Goal: Information Seeking & Learning: Learn about a topic

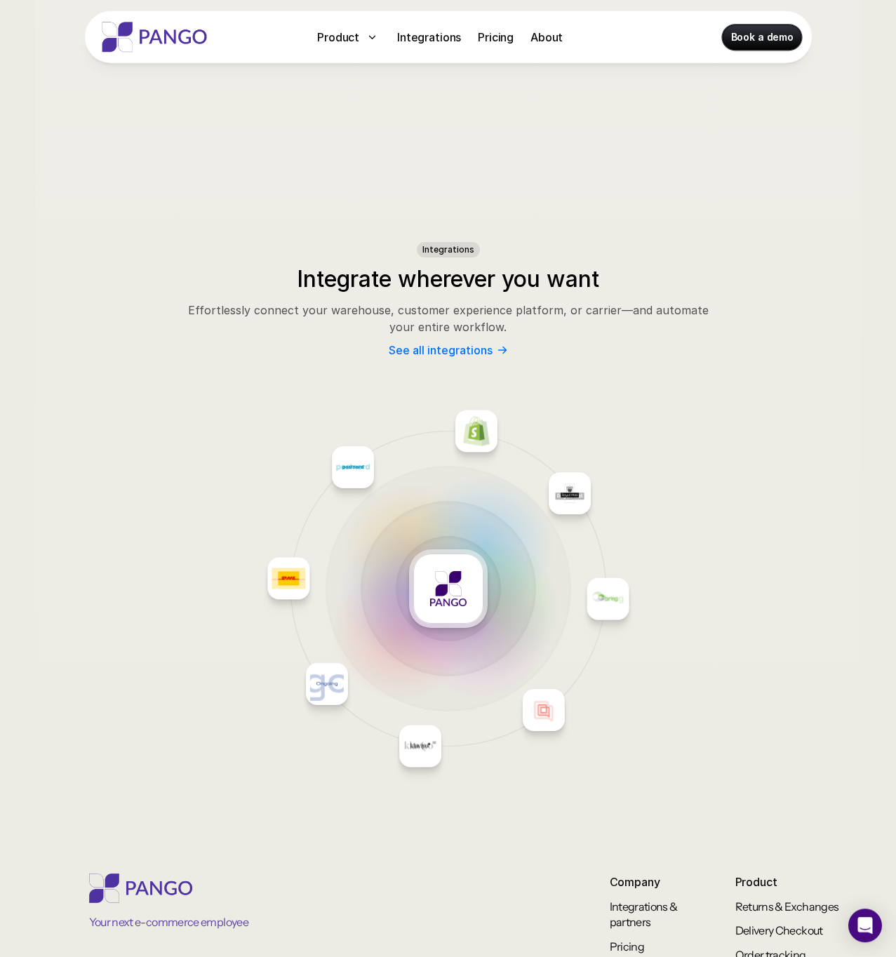
scroll to position [6801, 0]
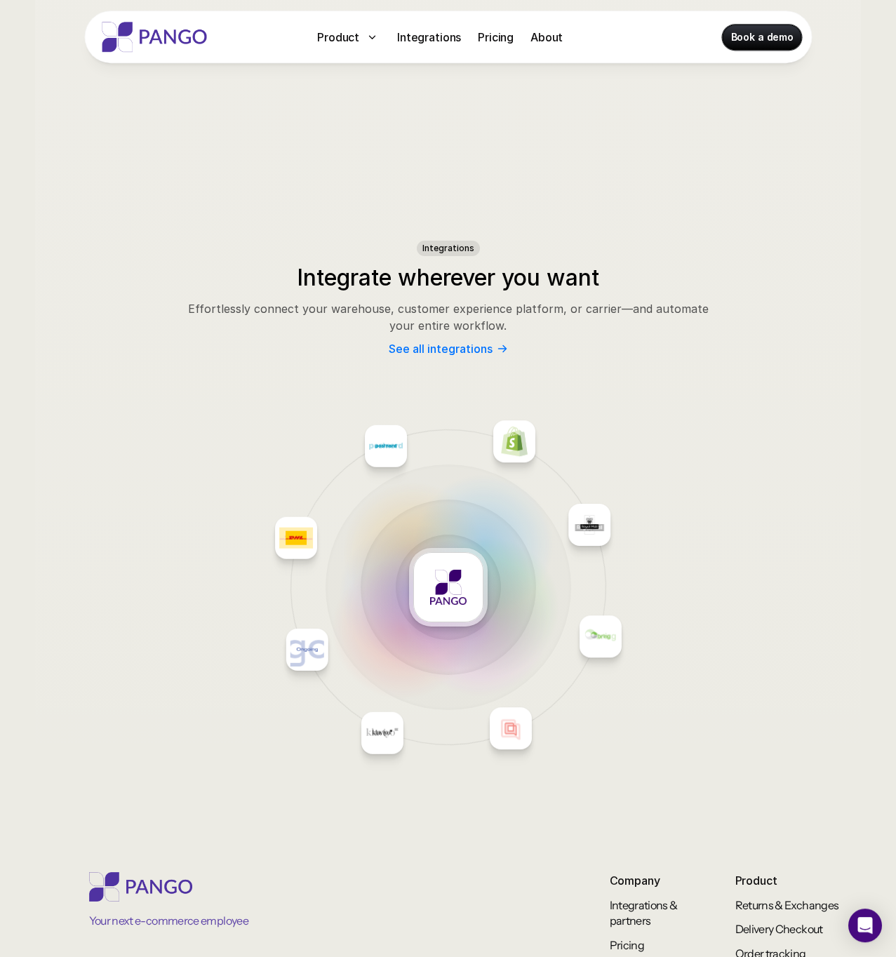
click at [468, 623] on div at bounding box center [448, 588] width 79 height 79
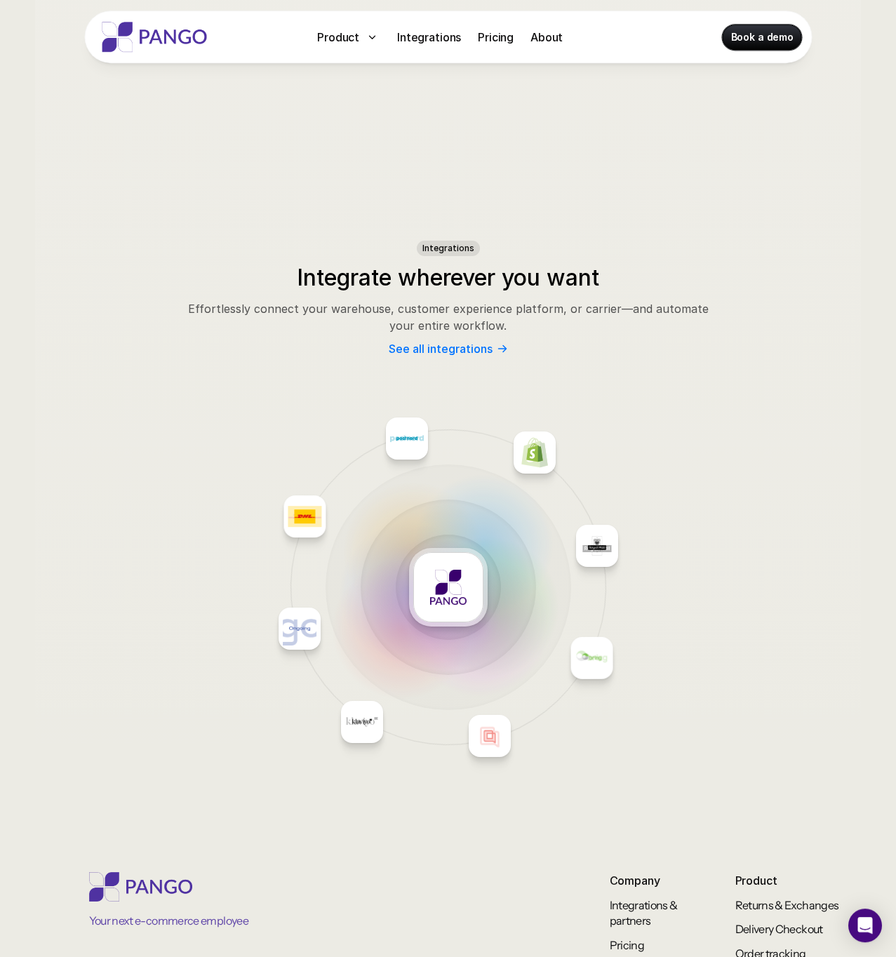
click at [499, 607] on div at bounding box center [431, 607] width 140 height 140
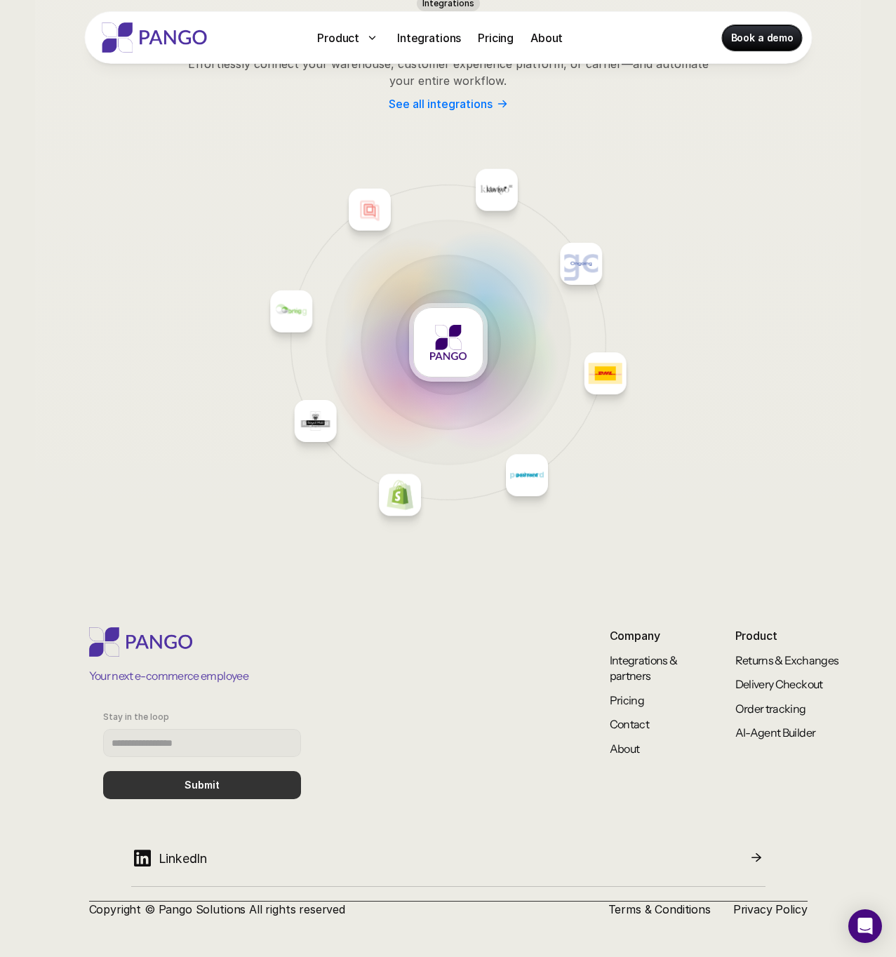
scroll to position [7046, 0]
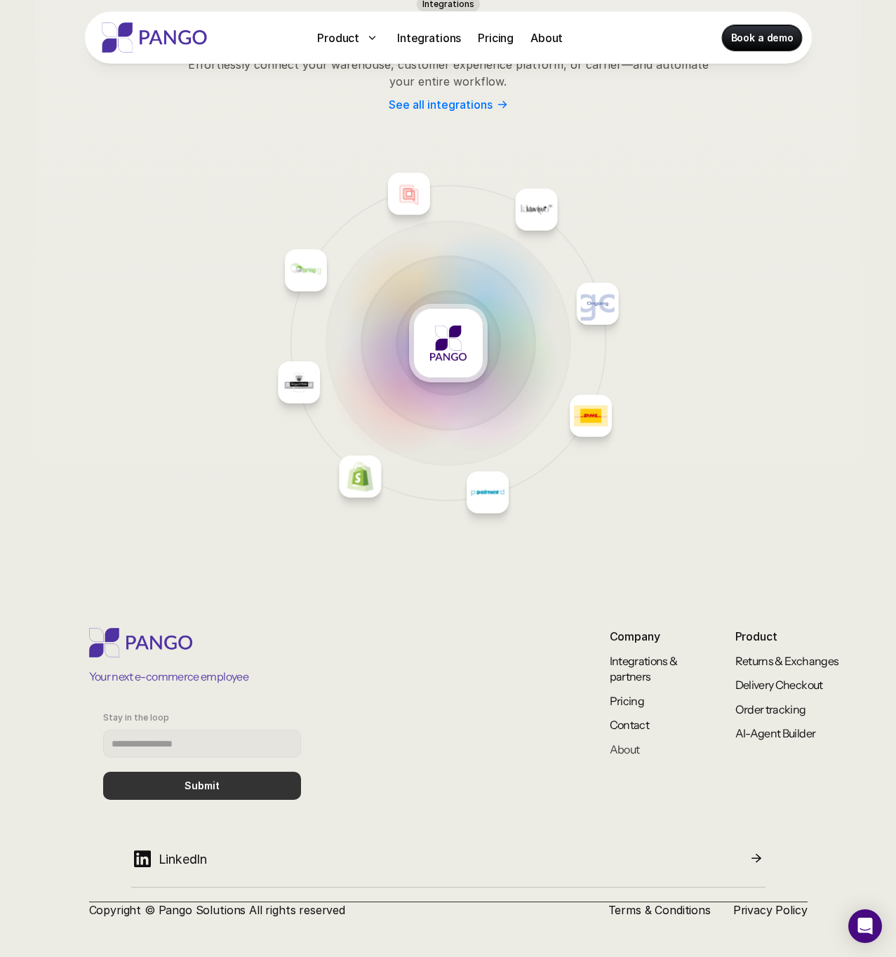
click at [624, 744] on link "About" at bounding box center [625, 749] width 30 height 14
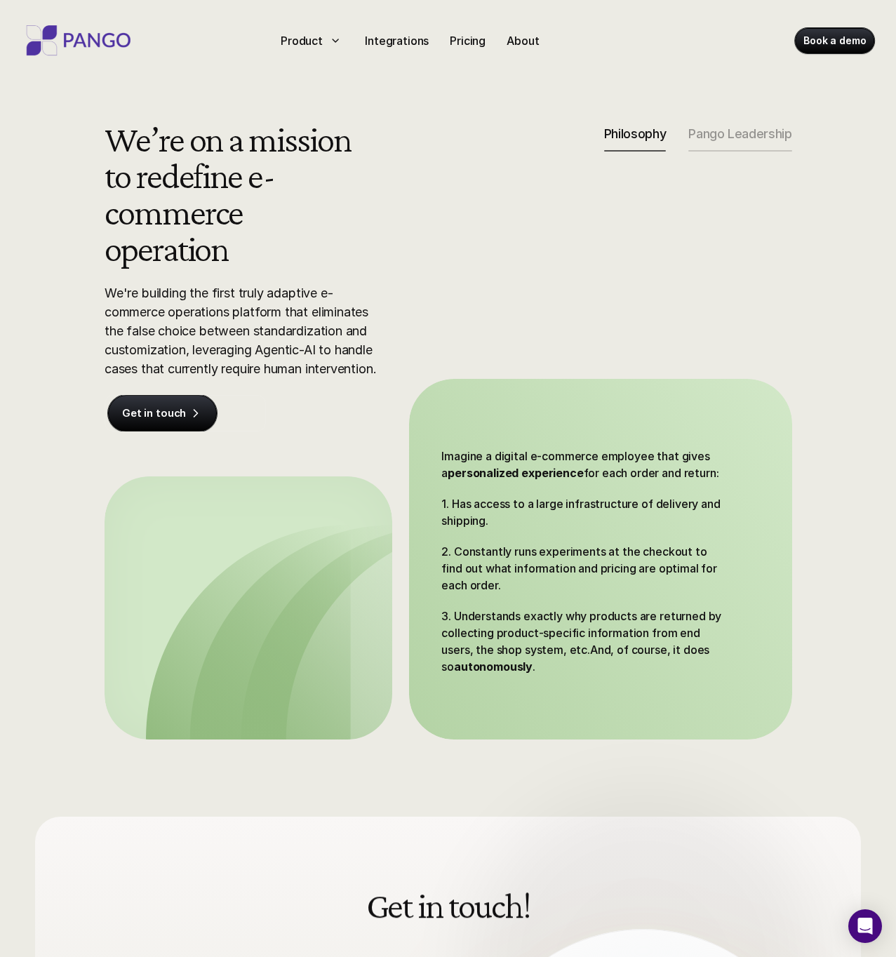
click at [721, 127] on p "Pango Leadership" at bounding box center [739, 133] width 103 height 15
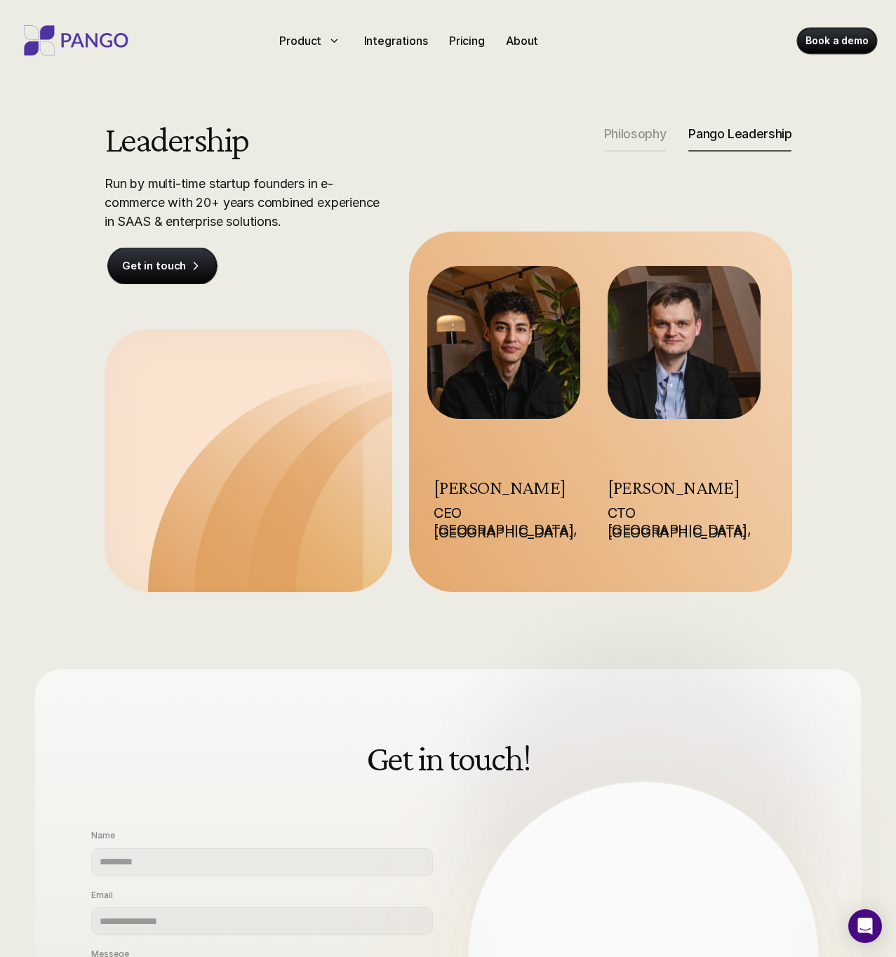
scroll to position [-1, 0]
click at [610, 171] on div "Leadership Run by multi-time startup founders in e-commerce with 20+ years comb…" at bounding box center [448, 356] width 772 height 471
click at [615, 154] on div "Leadership Run by multi-time startup founders in e-commerce with 20+ years comb…" at bounding box center [448, 356] width 772 height 471
click at [638, 87] on div at bounding box center [448, 102] width 896 height 36
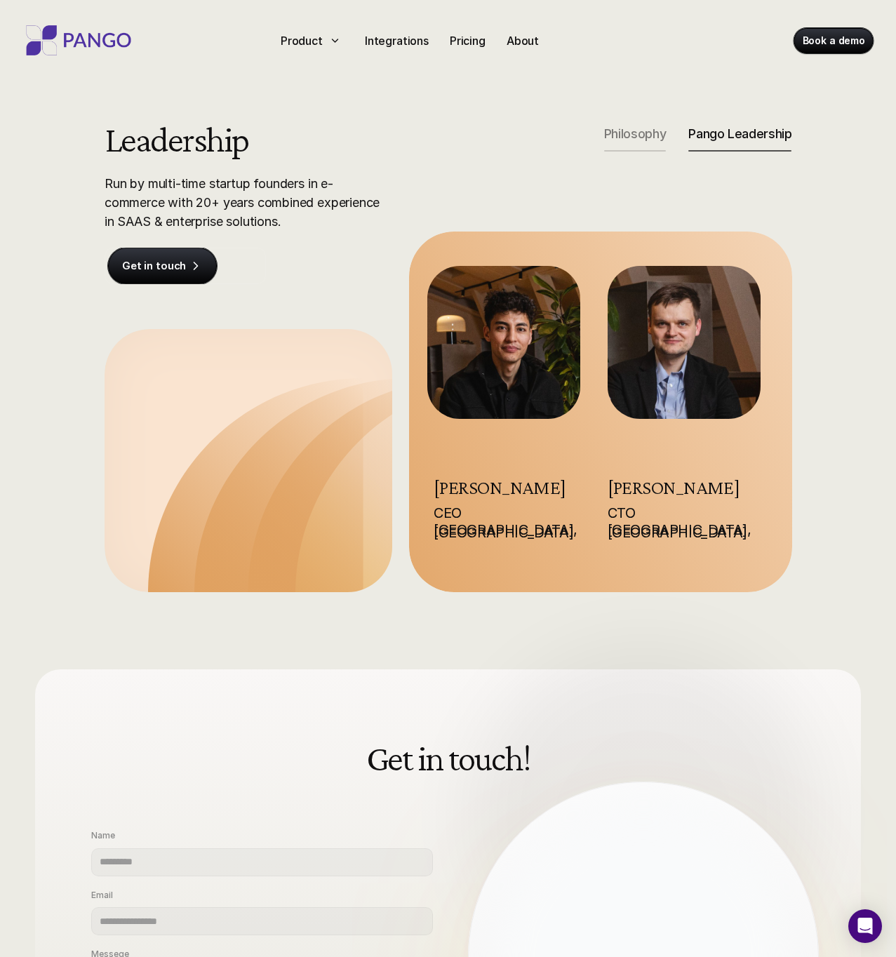
click at [637, 133] on p "Philosophy" at bounding box center [635, 133] width 62 height 15
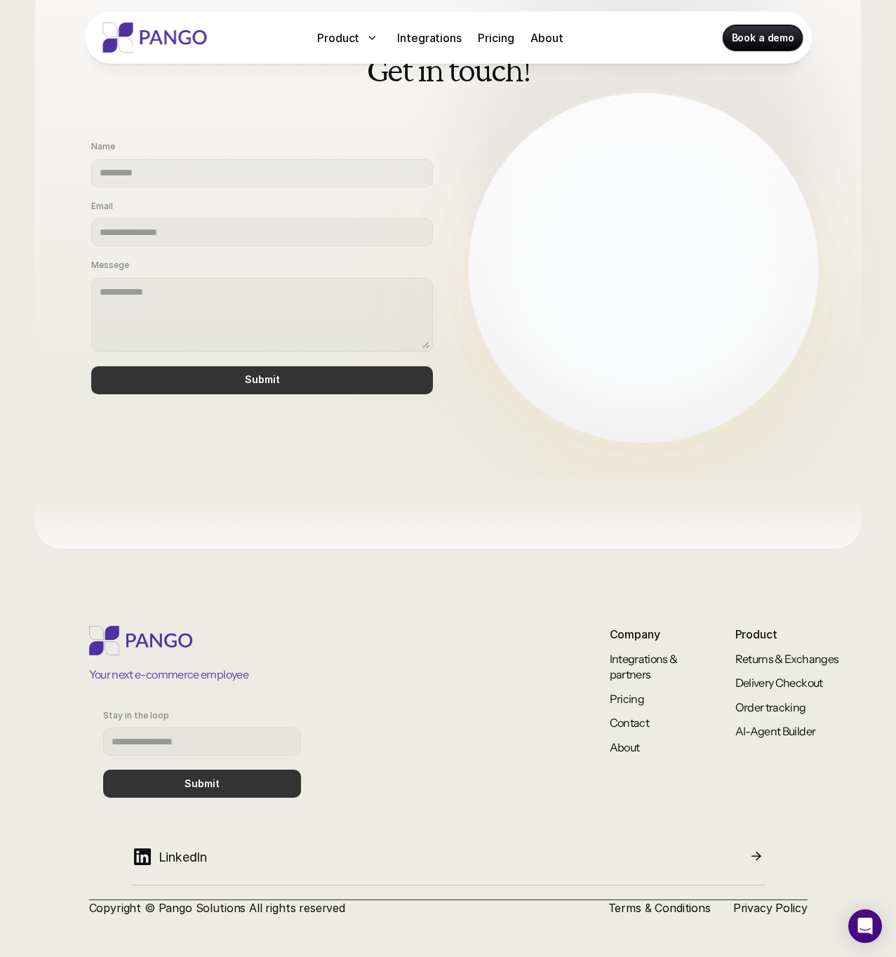
scroll to position [835, 0]
click at [767, 725] on link "AI-Agent Builder" at bounding box center [775, 732] width 81 height 14
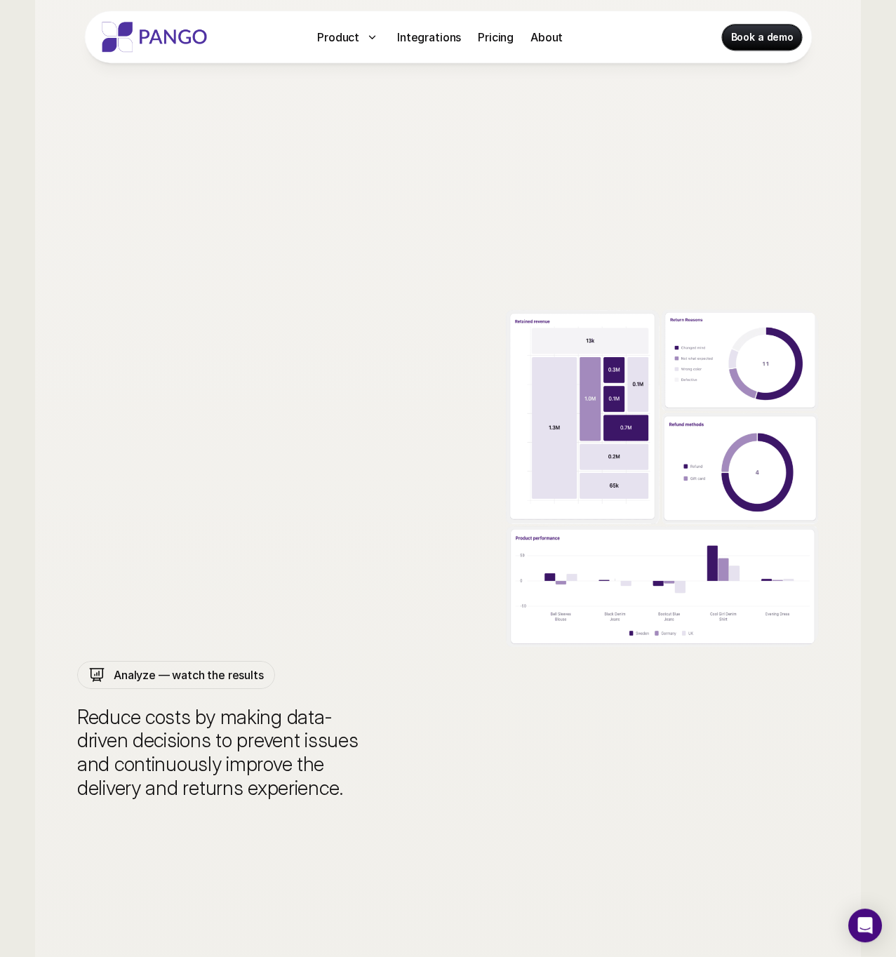
scroll to position [4836, 0]
